Goal: Information Seeking & Learning: Learn about a topic

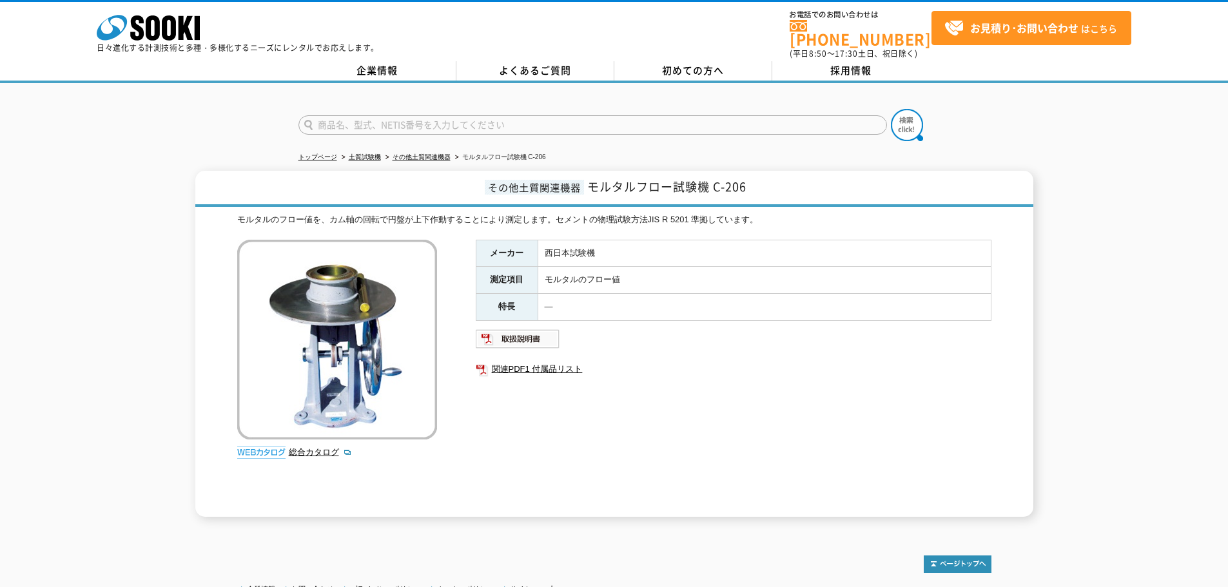
click at [606, 395] on div "メーカー 西日本試験機 測定項目 モルタルのフロー値 特長 ― 関連PDF1 付属品リスト" at bounding box center [734, 378] width 516 height 277
click at [438, 153] on link "その他土質関連機器" at bounding box center [422, 156] width 58 height 7
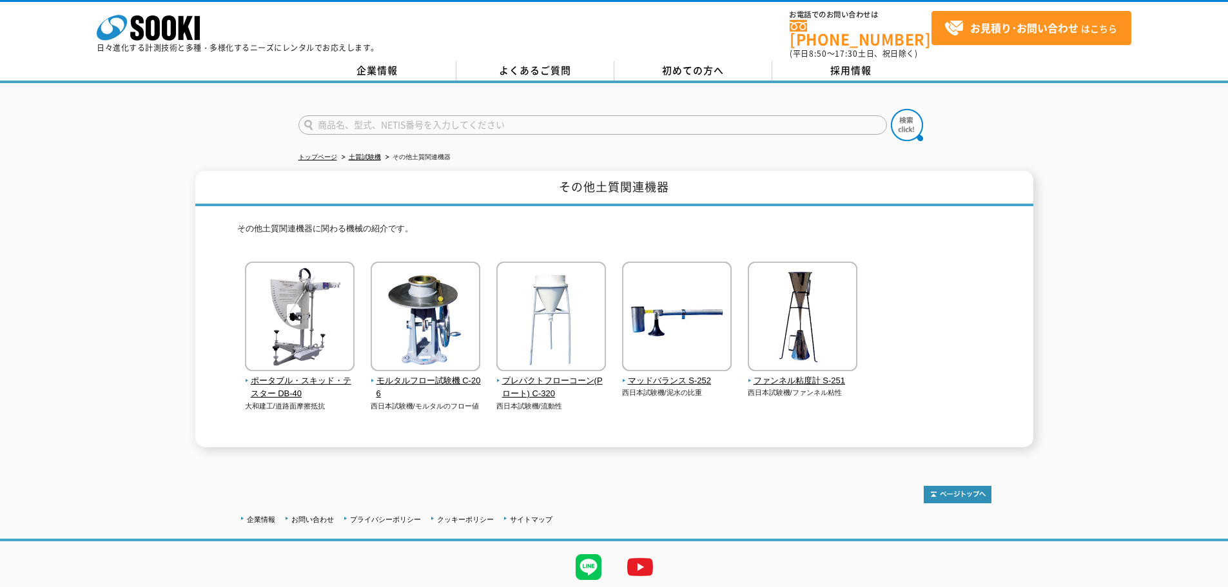
click at [455, 119] on input "text" at bounding box center [593, 124] width 589 height 19
type input "ふ"
type input "フロー"
click at [891, 109] on button at bounding box center [907, 125] width 32 height 32
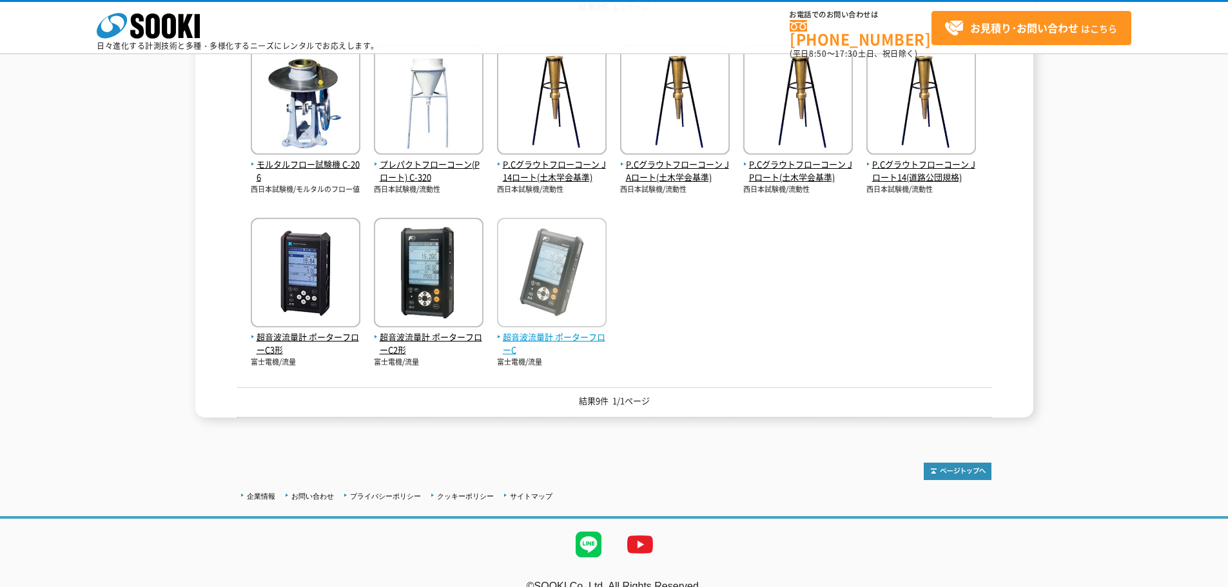
scroll to position [258, 0]
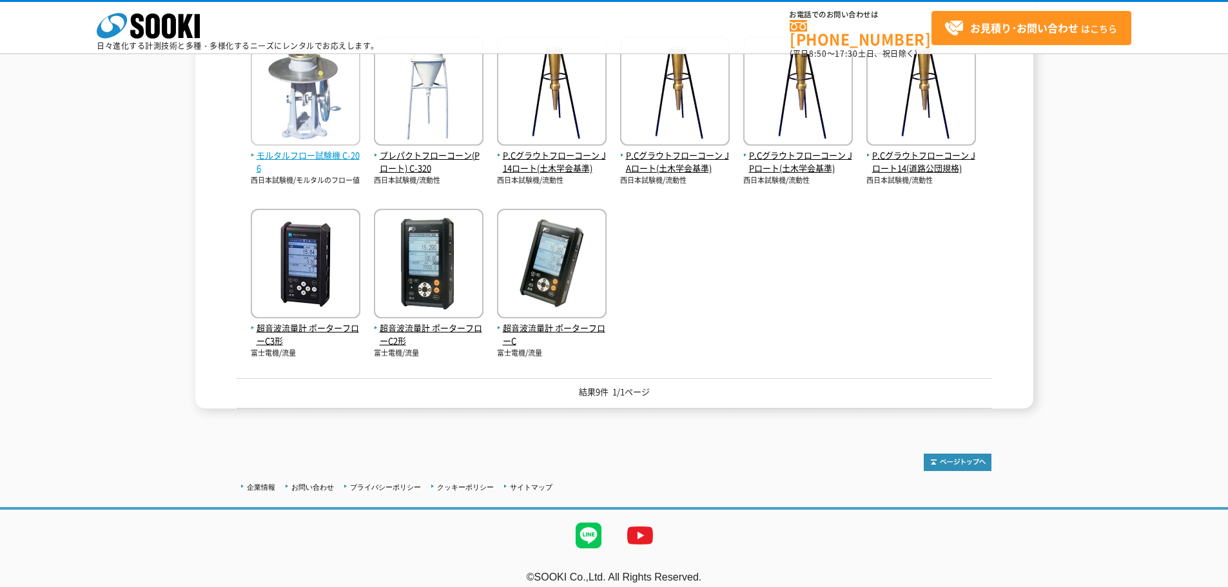
click at [302, 123] on img at bounding box center [306, 92] width 110 height 113
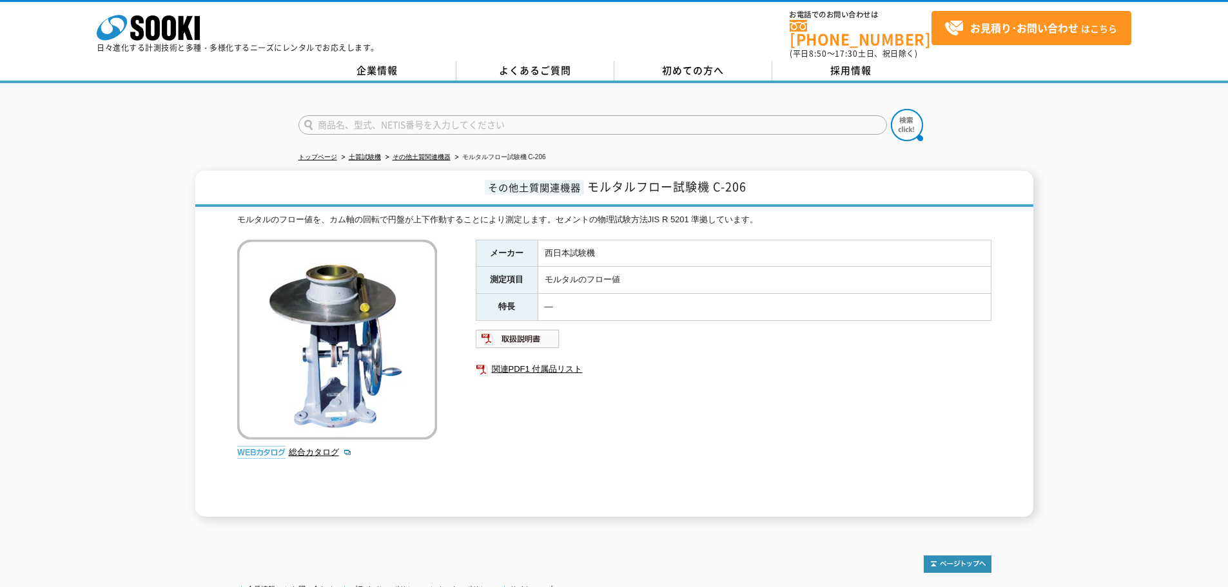
click at [695, 339] on ul at bounding box center [734, 339] width 516 height 21
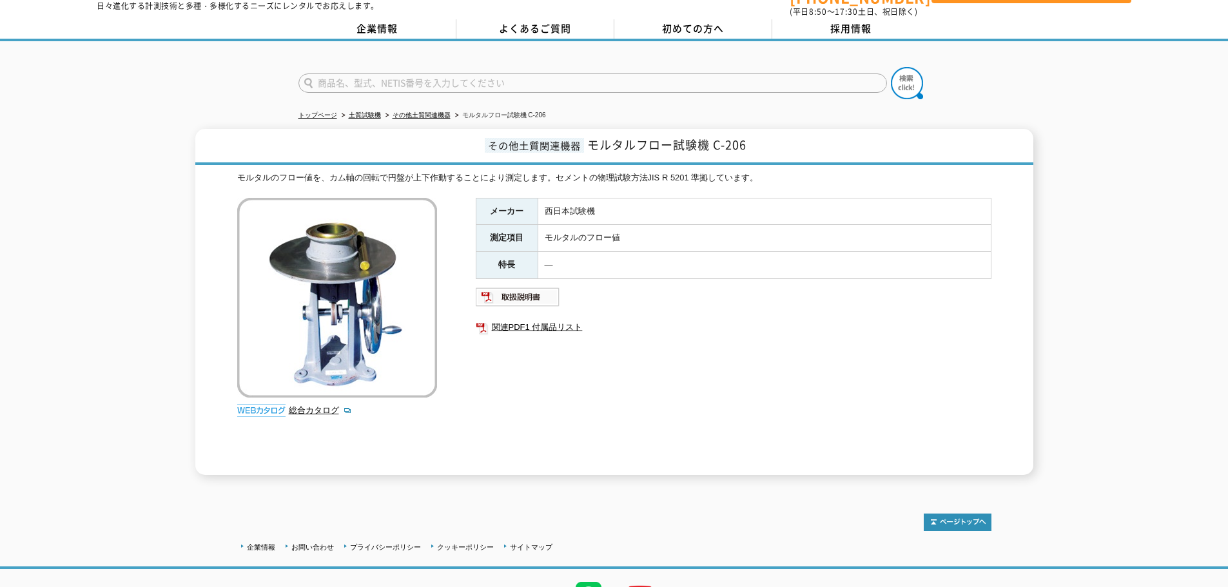
scroll to position [64, 0]
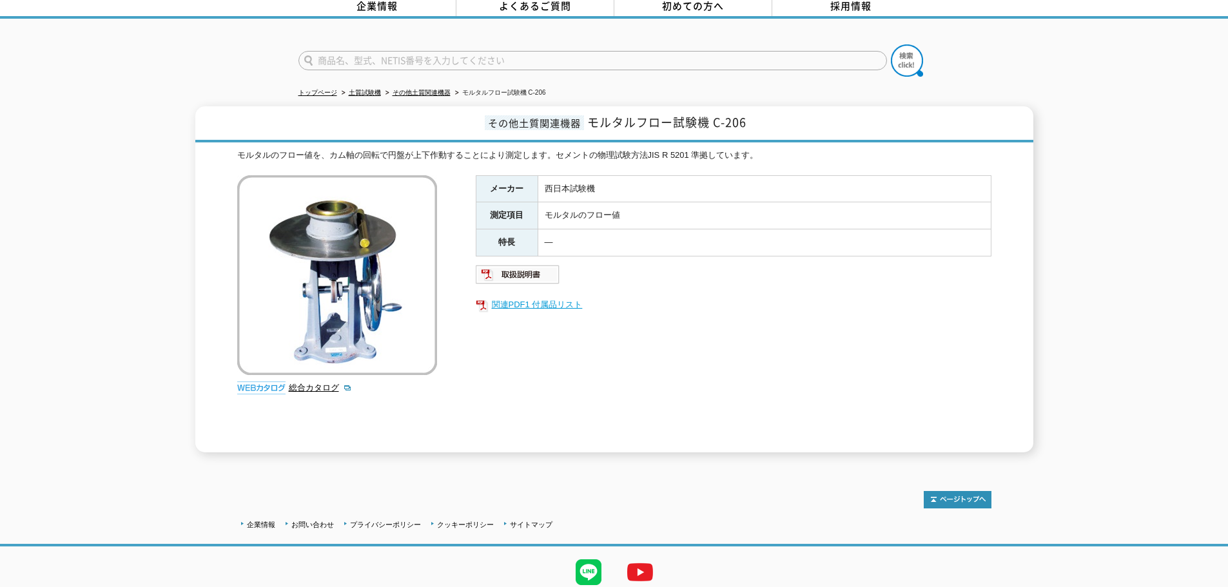
click at [548, 297] on link "関連PDF1 付属品リスト" at bounding box center [734, 305] width 516 height 17
click at [731, 387] on div "メーカー 西日本試験機 測定項目 モルタルのフロー値 特長 ― 関連PDF1 付属品リスト" at bounding box center [734, 313] width 516 height 277
click at [76, 224] on div "その他土質関連機器 モルタルフロー試験機 C-206 モルタルのフロー値を、カム軸の回転で円盤が上下作動することにより測定します。セメントの物理試験方法JIS…" at bounding box center [614, 279] width 1228 height 346
click at [1079, 116] on div "その他土質関連機器 モルタルフロー試験機 C-206 モルタルのフロー値を、カム軸の回転で円盤が上下作動することにより測定します。セメントの物理試験方法JIS…" at bounding box center [614, 279] width 1228 height 346
drag, startPoint x: 752, startPoint y: 359, endPoint x: 730, endPoint y: 352, distance: 22.9
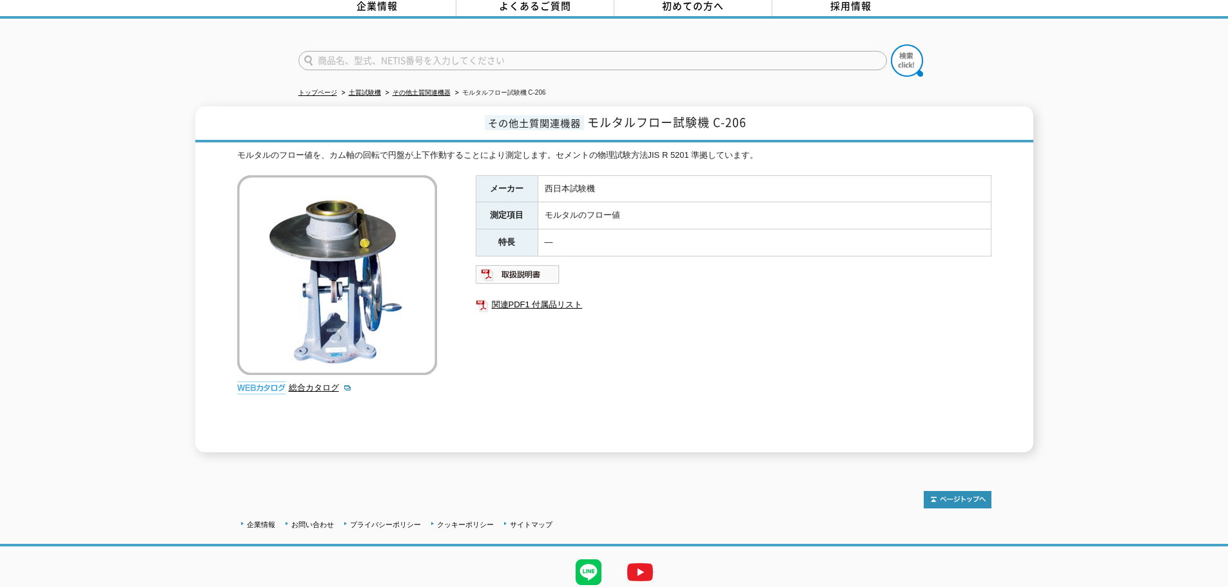
click at [751, 359] on div "メーカー 西日本試験機 測定項目 モルタルのフロー値 特長 ― 関連PDF1 付属品リスト" at bounding box center [734, 313] width 516 height 277
click at [653, 306] on ul "関連PDF1 付属品リスト" at bounding box center [734, 305] width 516 height 30
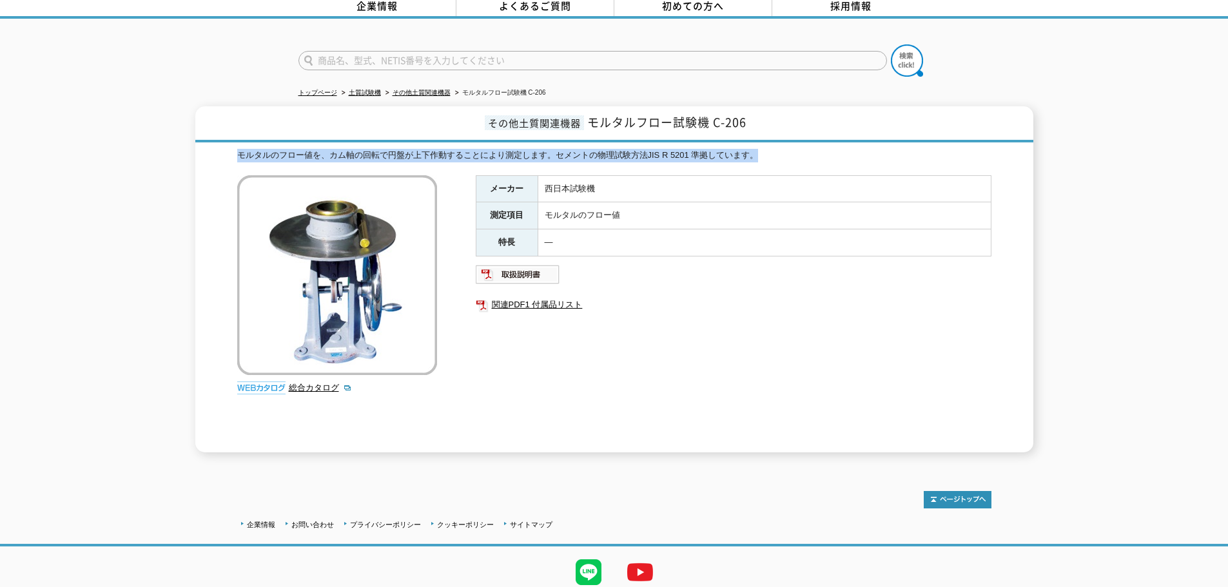
click at [1087, 134] on div "その他土質関連機器 モルタルフロー試験機 C-206 モルタルのフロー値を、カム軸の回転で円盤が上下作動することにより測定します。セメントの物理試験方法JIS…" at bounding box center [614, 279] width 1228 height 346
click at [1098, 112] on div "その他土質関連機器 モルタルフロー試験機 C-206 モルタルのフロー値を、カム軸の回転で円盤が上下作動することにより測定します。セメントの物理試験方法JIS…" at bounding box center [614, 279] width 1228 height 346
click at [740, 149] on div "モルタルのフロー値を、カム軸の回転で円盤が上下作動することにより測定します。セメントの物理試験方法JIS R 5201 準拠しています。" at bounding box center [614, 156] width 754 height 14
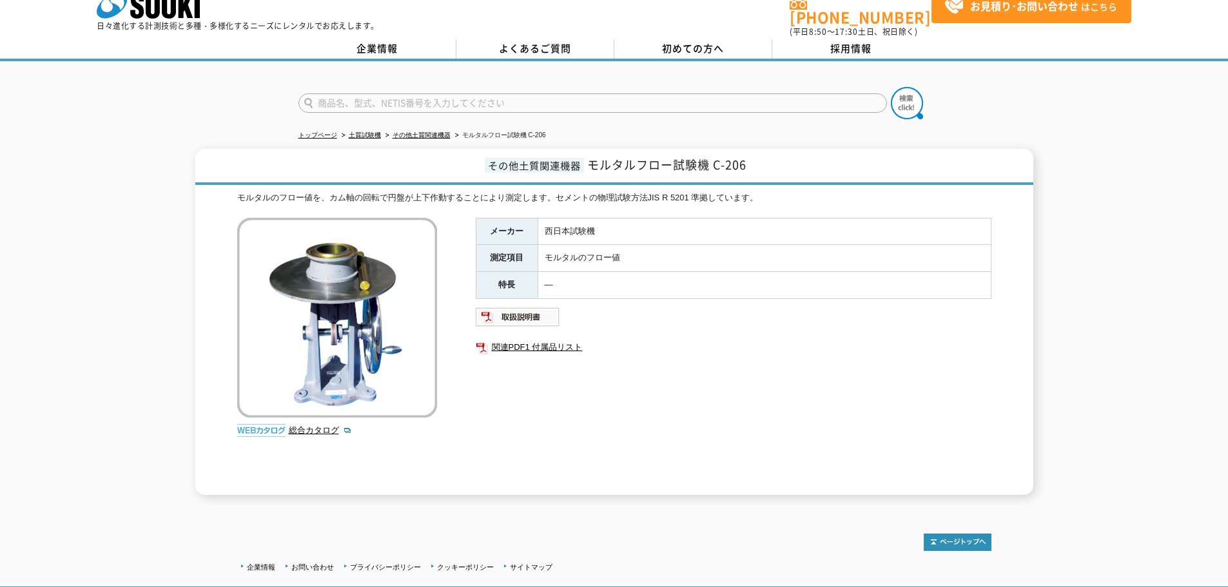
scroll to position [0, 0]
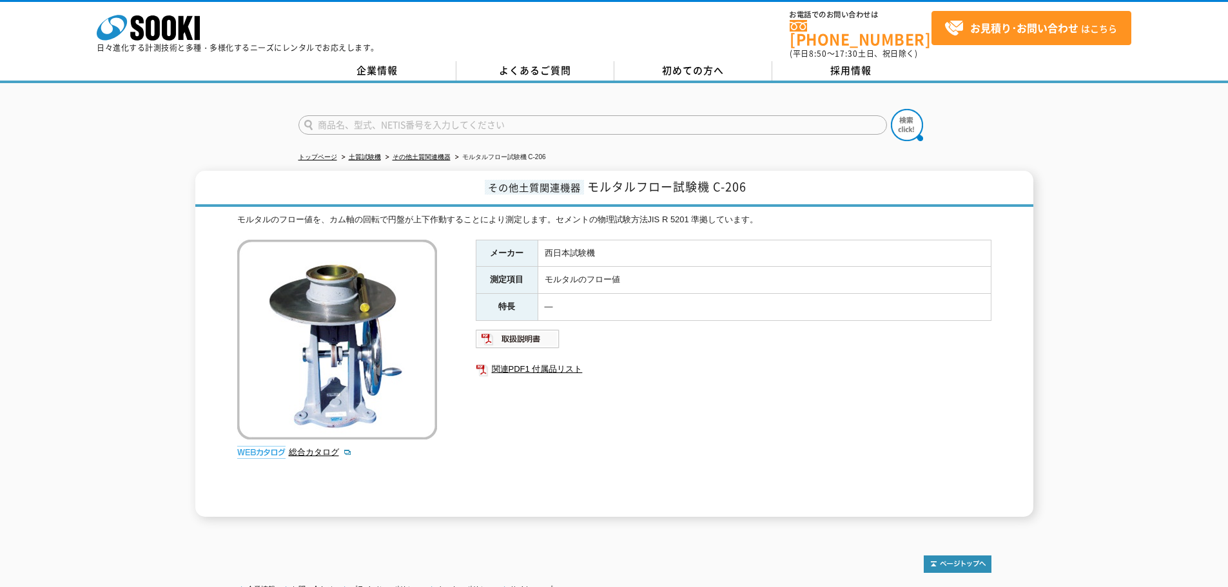
drag, startPoint x: 70, startPoint y: 300, endPoint x: 74, endPoint y: 287, distance: 14.1
click at [70, 300] on div "その他土質関連機器 モルタルフロー試験機 C-206 モルタルのフロー値を、カム軸の回転で円盤が上下作動することにより測定します。セメントの物理試験方法JIS…" at bounding box center [614, 344] width 1228 height 346
drag, startPoint x: 590, startPoint y: 179, endPoint x: 754, endPoint y: 177, distance: 164.4
click at [754, 177] on h1 "その他土質関連機器 モルタルフロー試験機 C-206" at bounding box center [614, 189] width 838 height 36
click at [790, 177] on h1 "その他土質関連機器 モルタルフロー試験機 C-206" at bounding box center [614, 189] width 838 height 36
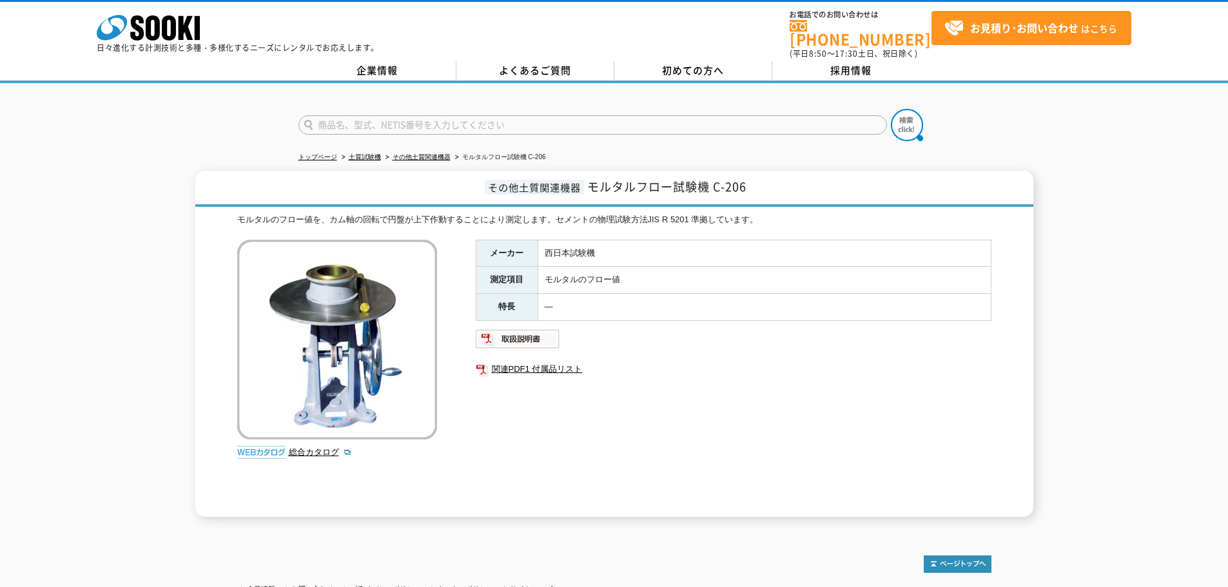
drag, startPoint x: 1179, startPoint y: 449, endPoint x: 1132, endPoint y: 555, distance: 116.1
click at [1179, 449] on div "その他土質関連機器 モルタルフロー試験機 C-206 モルタルのフロー値を、カム軸の回転で円盤が上下作動することにより測定します。セメントの物理試験方法JIS…" at bounding box center [614, 344] width 1228 height 346
drag, startPoint x: 1064, startPoint y: 135, endPoint x: 1068, endPoint y: 142, distance: 8.4
click at [1064, 135] on div at bounding box center [614, 114] width 1228 height 62
click at [256, 115] on div at bounding box center [614, 114] width 1228 height 62
